Goal: Book appointment/travel/reservation

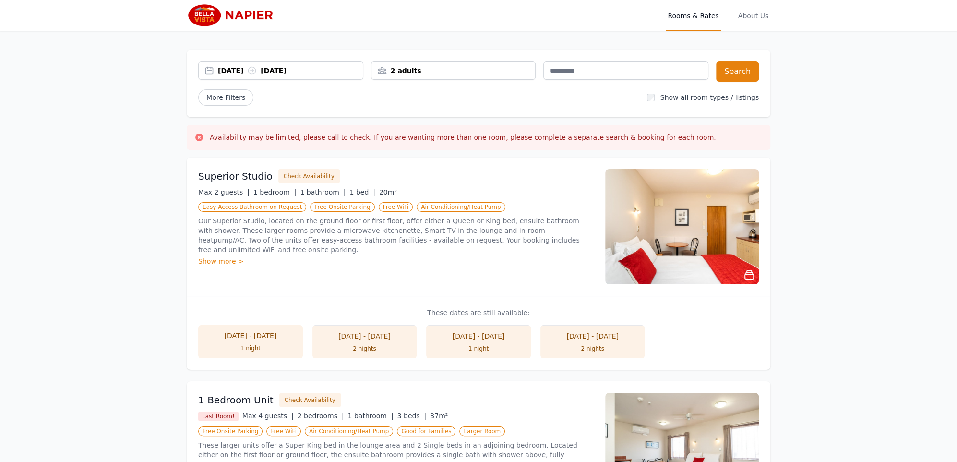
click at [228, 66] on div "25 Sep 2025 26 Sep 2025" at bounding box center [290, 71] width 145 height 10
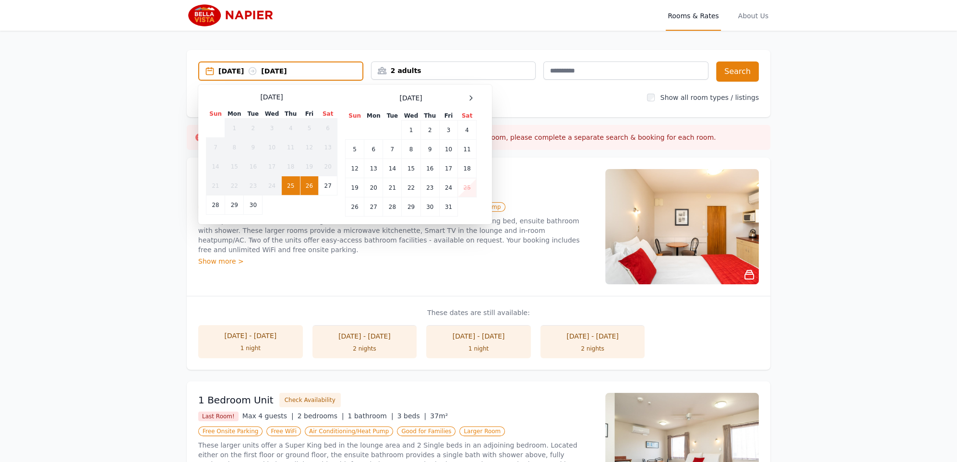
click at [312, 184] on td "26" at bounding box center [309, 185] width 18 height 19
click at [325, 184] on td "27" at bounding box center [328, 185] width 19 height 19
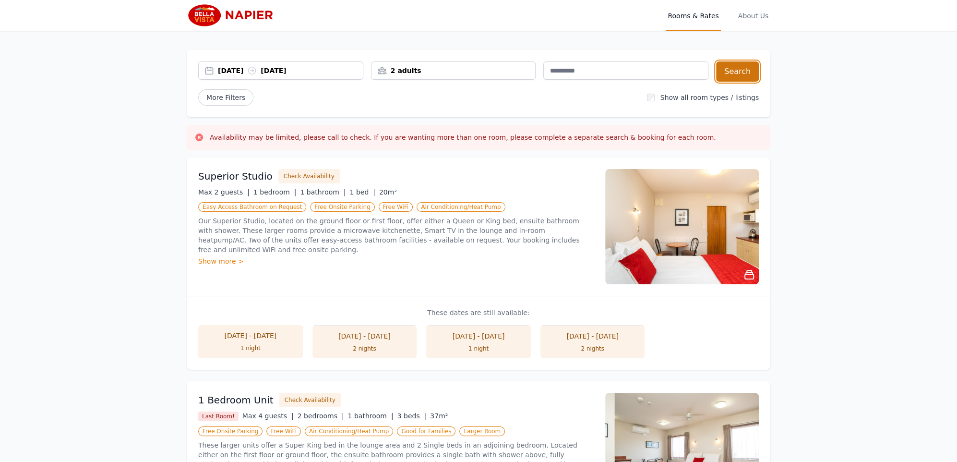
click at [748, 69] on button "Search" at bounding box center [737, 71] width 43 height 20
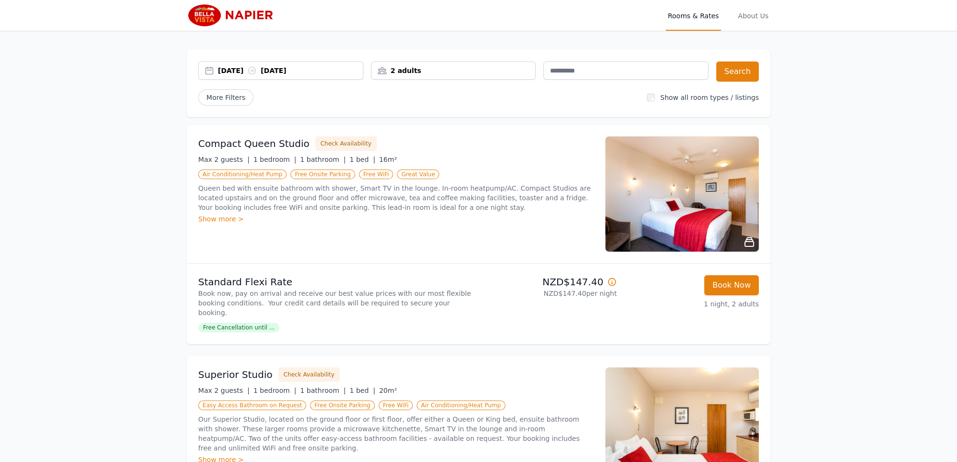
click at [232, 10] on img at bounding box center [233, 15] width 93 height 23
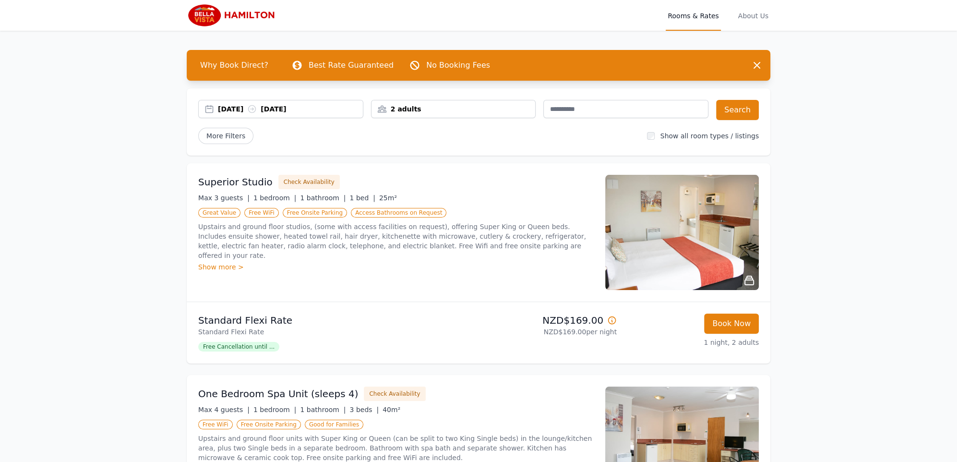
click at [248, 12] on img at bounding box center [233, 15] width 93 height 23
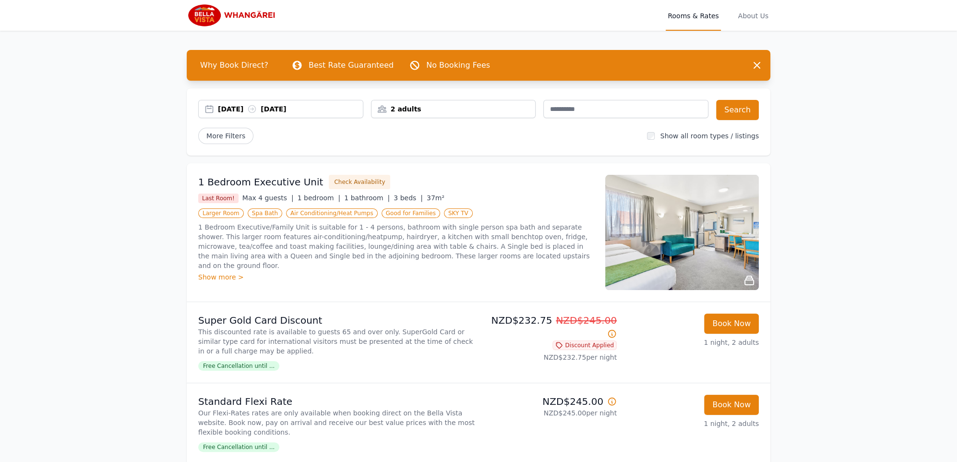
click at [248, 16] on img at bounding box center [233, 15] width 93 height 23
